Goal: Task Accomplishment & Management: Manage account settings

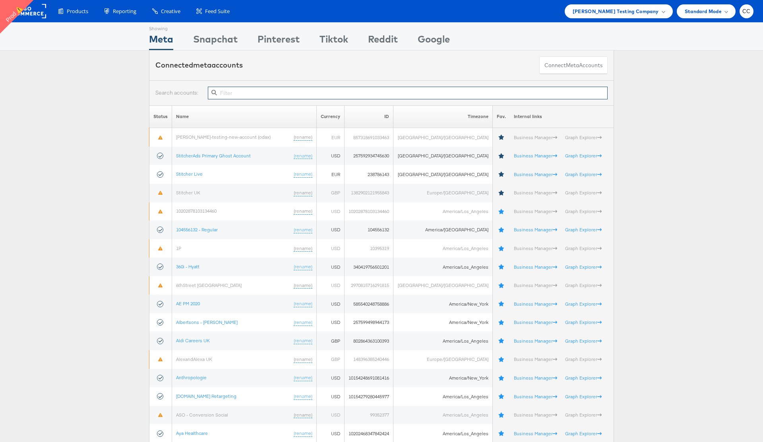
click at [262, 95] on input "text" at bounding box center [408, 93] width 400 height 13
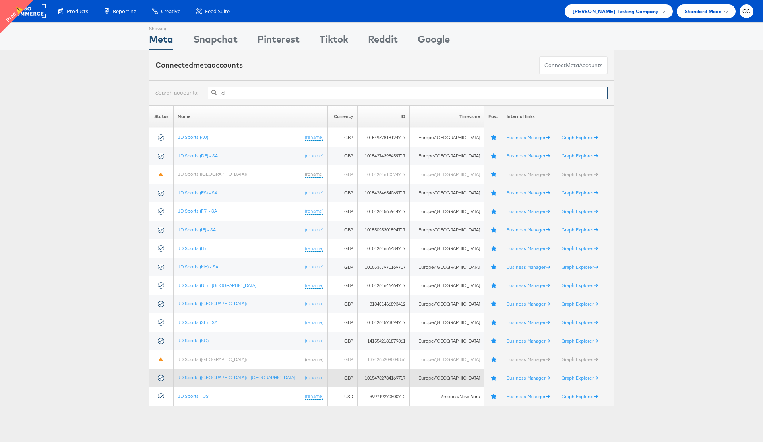
type input "jd"
click at [207, 374] on td "JD Sports ([GEOGRAPHIC_DATA]) - SA (rename)" at bounding box center [250, 378] width 155 height 19
click at [203, 378] on link "JD Sports ([GEOGRAPHIC_DATA]) - [GEOGRAPHIC_DATA]" at bounding box center [237, 377] width 118 height 6
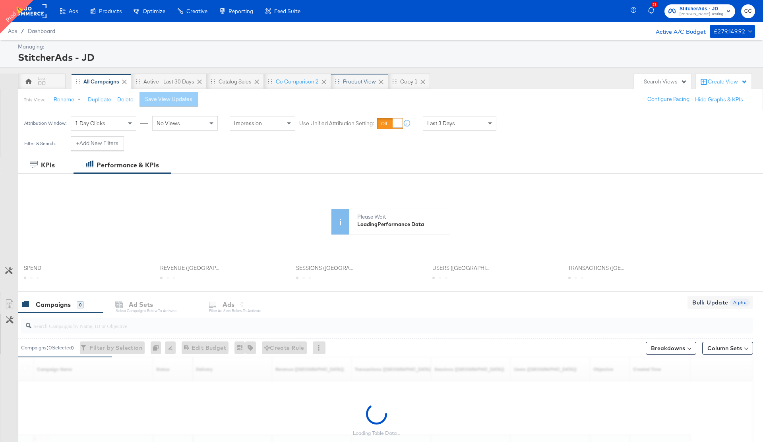
click at [364, 81] on div "Product View" at bounding box center [359, 82] width 33 height 8
